Goal: Transaction & Acquisition: Book appointment/travel/reservation

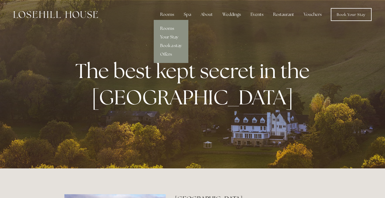
click at [167, 28] on link "Rooms" at bounding box center [171, 28] width 35 height 9
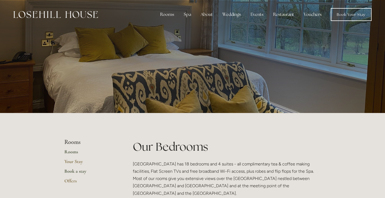
click at [71, 170] on link "Book a stay" at bounding box center [89, 173] width 51 height 10
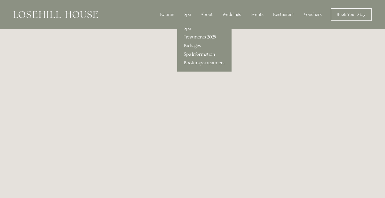
click at [190, 28] on link "Spa" at bounding box center [204, 28] width 54 height 9
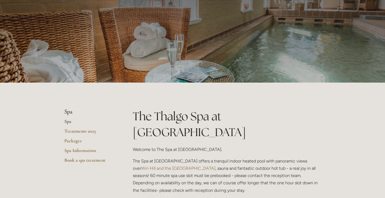
scroll to position [30, 0]
click at [78, 150] on link "Spa Information" at bounding box center [89, 152] width 51 height 10
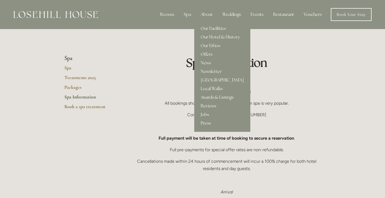
click at [209, 30] on link "Our Facilities" at bounding box center [222, 28] width 56 height 9
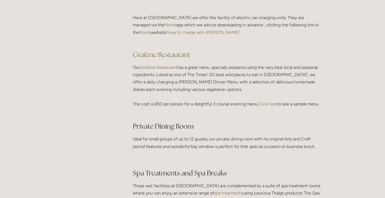
scroll to position [773, 0]
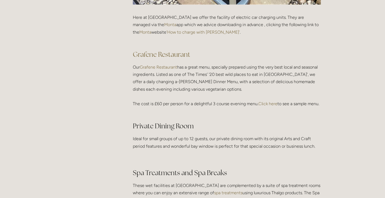
click at [174, 65] on link "Grafene Restaurant" at bounding box center [158, 66] width 37 height 5
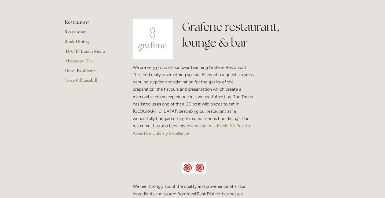
scroll to position [113, 0]
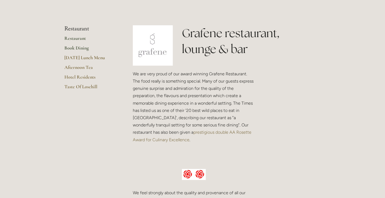
click at [74, 49] on link "Book Dining" at bounding box center [89, 50] width 51 height 10
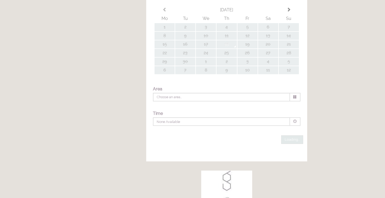
type input "Any Area"
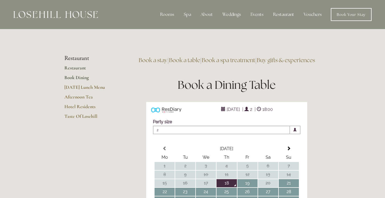
click at [80, 67] on link "Restaurant" at bounding box center [89, 70] width 51 height 10
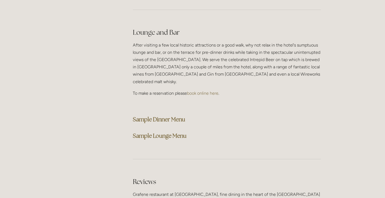
scroll to position [1346, 0]
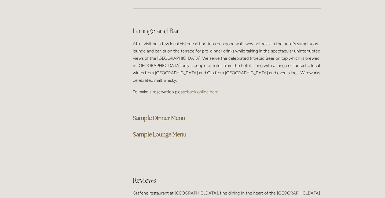
click at [154, 114] on strong "Sample Dinner Menu" at bounding box center [159, 117] width 52 height 7
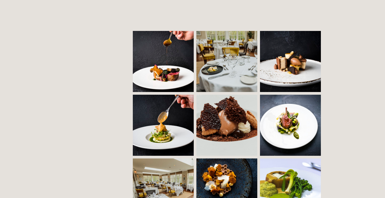
scroll to position [0, 0]
